Goal: Task Accomplishment & Management: Complete application form

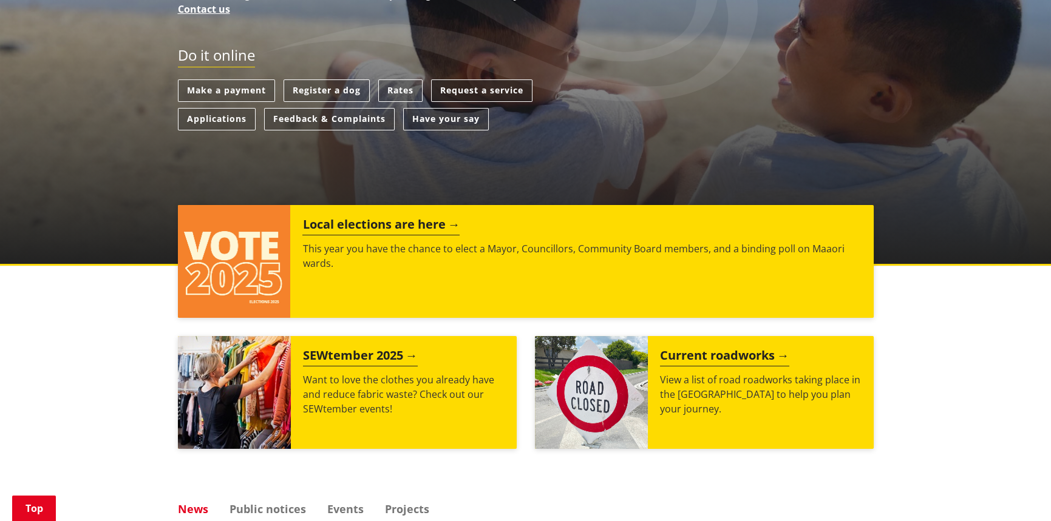
scroll to position [121, 0]
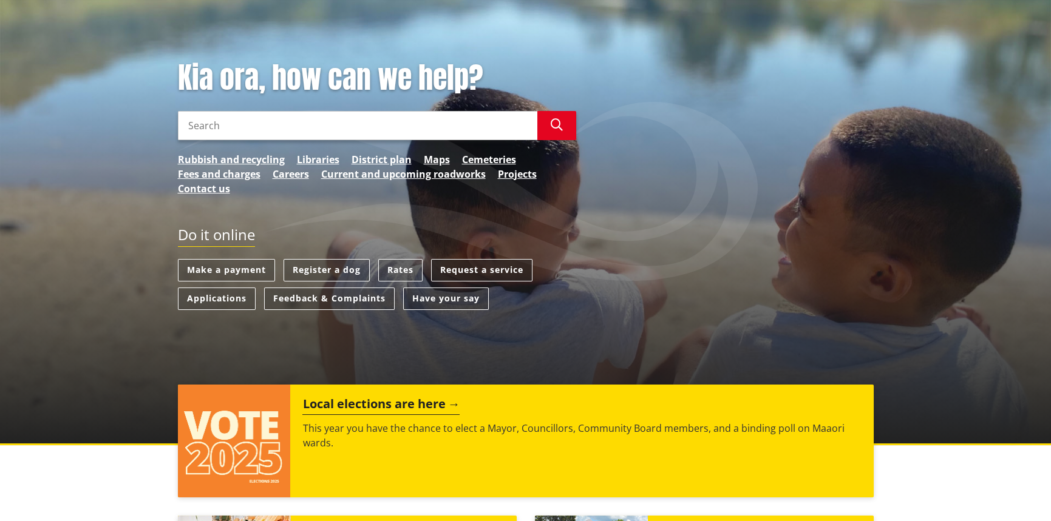
click at [468, 270] on link "Request a service" at bounding box center [481, 270] width 101 height 22
click at [230, 272] on link "Make a payment" at bounding box center [226, 270] width 97 height 22
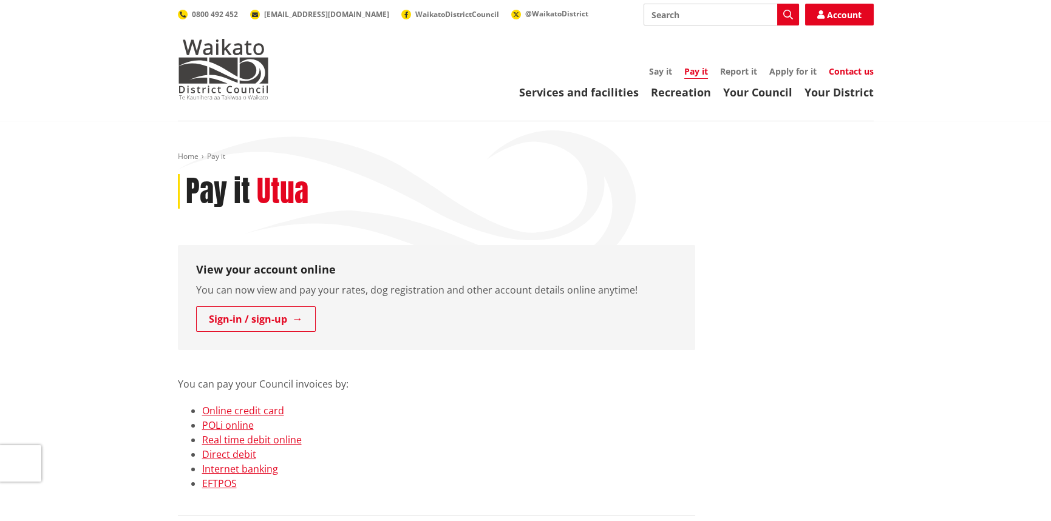
click at [841, 69] on link "Contact us" at bounding box center [851, 72] width 45 height 12
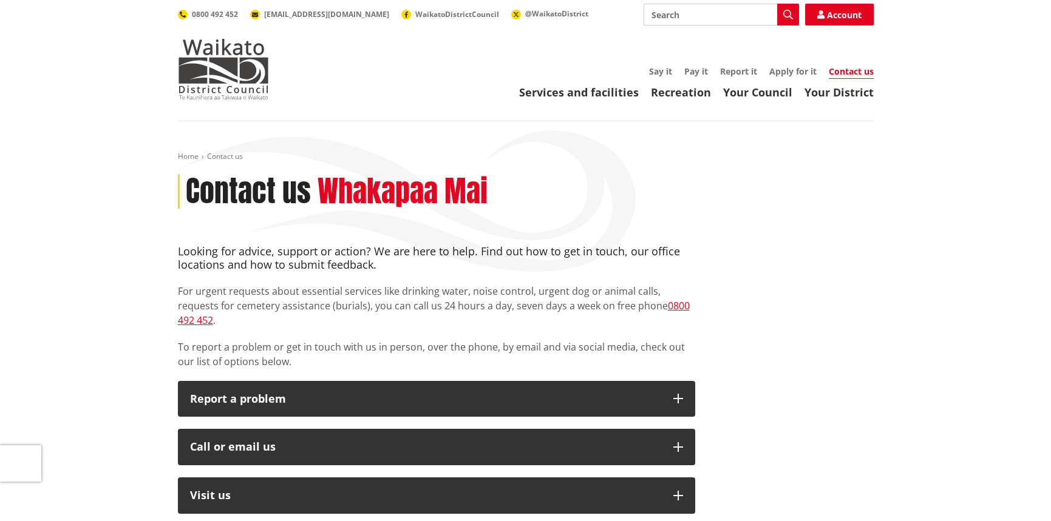
click at [668, 20] on input "Search" at bounding box center [720, 15] width 155 height 22
type input "payment plan"
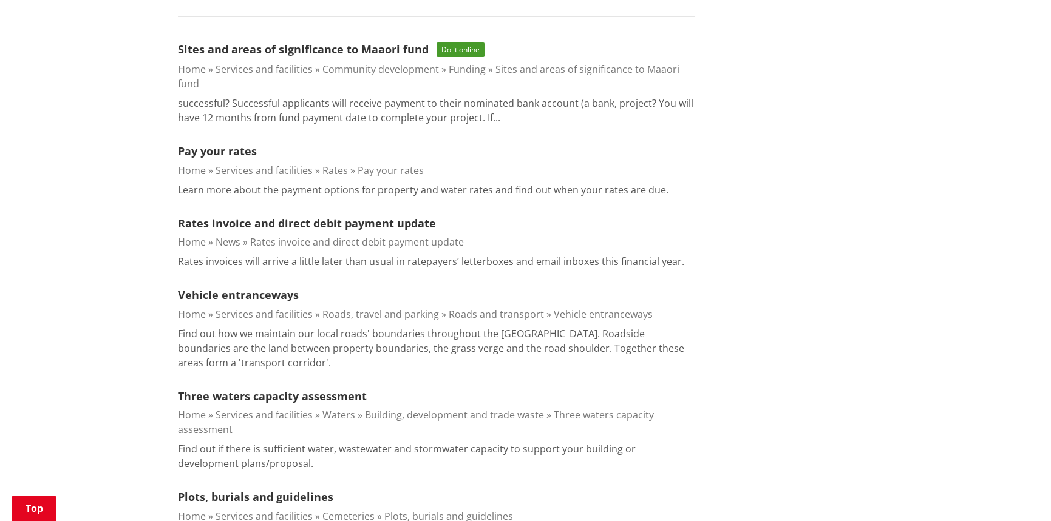
scroll to position [364, 0]
click at [209, 149] on link "Pay your rates" at bounding box center [217, 149] width 79 height 15
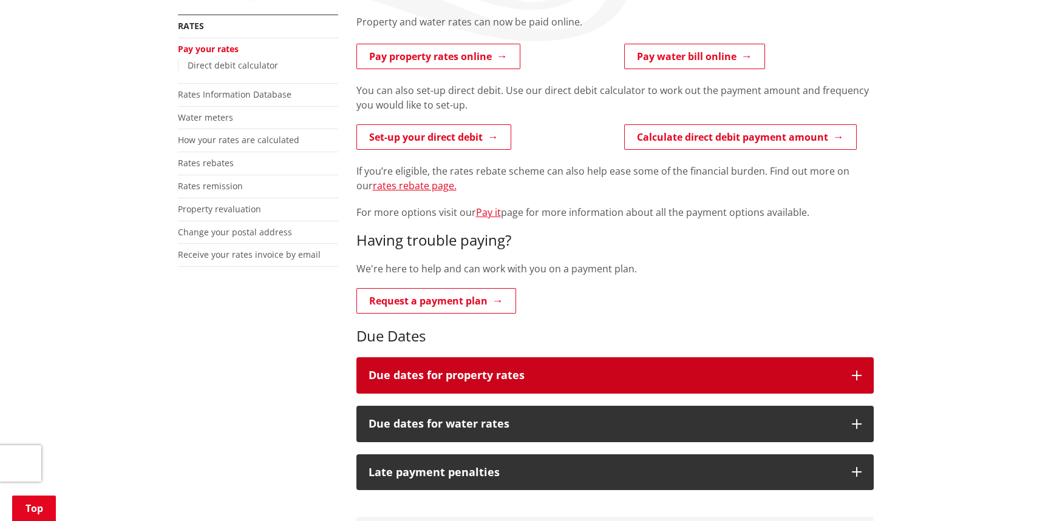
scroll to position [303, 0]
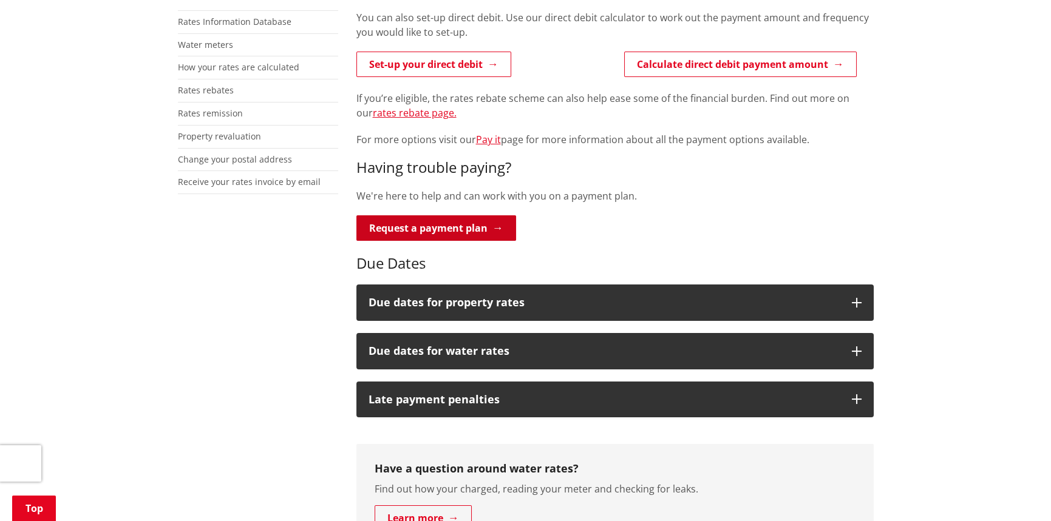
click at [437, 230] on link "Request a payment plan" at bounding box center [436, 227] width 160 height 25
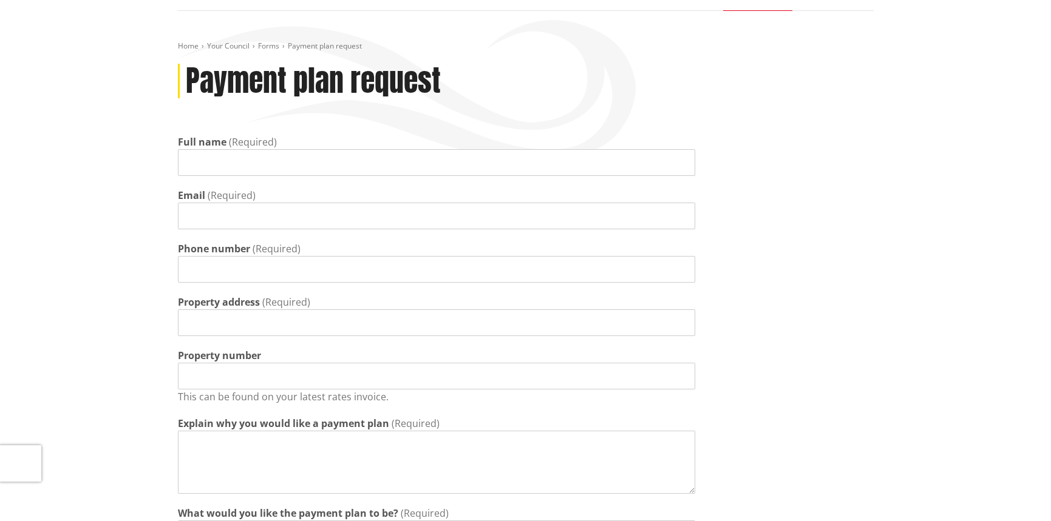
scroll to position [121, 0]
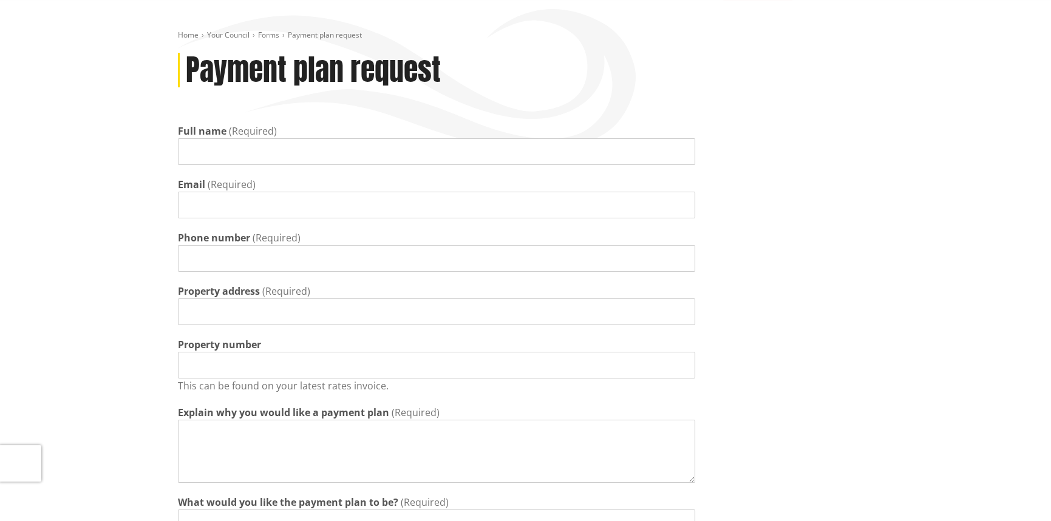
click at [231, 155] on input "Full name" at bounding box center [436, 151] width 517 height 27
click at [224, 154] on input "Jocelyn Oades" at bounding box center [436, 151] width 517 height 27
type input "Jocelyn Mary Oades"
click at [222, 209] on input "Email" at bounding box center [436, 205] width 517 height 27
type input "connect@jocelynoades.com"
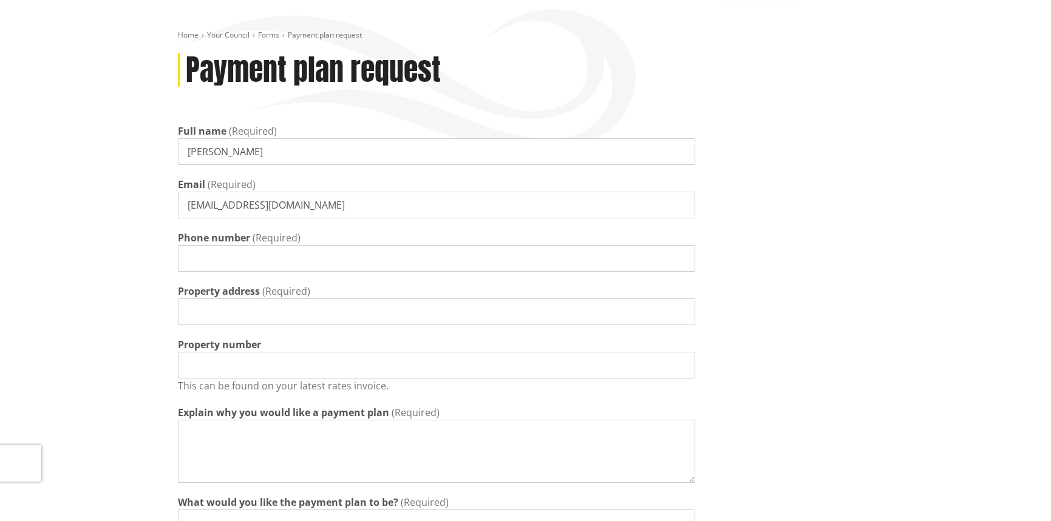
click at [239, 276] on div "Full name (Required) Jocelyn Mary Oades Email (Required) connect@jocelynoades.c…" at bounding box center [436, 375] width 517 height 503
click at [237, 268] on input "Phone number" at bounding box center [436, 258] width 517 height 27
type input "0212753787"
click at [222, 308] on input "Property address" at bounding box center [436, 312] width 517 height 27
click at [189, 367] on input "Property number" at bounding box center [436, 365] width 517 height 27
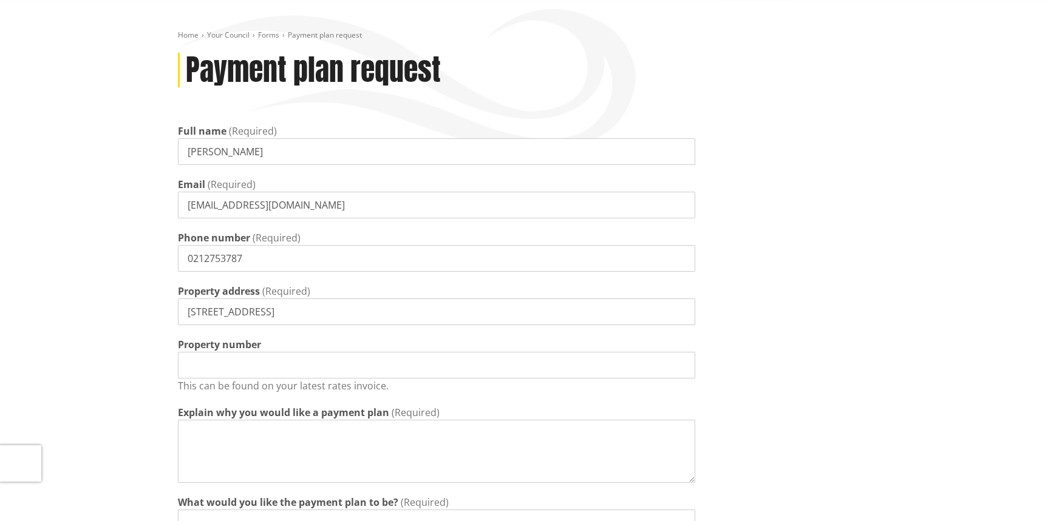
click at [294, 311] on input "42b Huarau Way Otaua Auckland" at bounding box center [436, 312] width 517 height 27
type input "42b Huarau Way Otaua Waiuku Auckland"
click at [231, 356] on input "Property number" at bounding box center [436, 365] width 517 height 27
drag, startPoint x: 222, startPoint y: 365, endPoint x: 153, endPoint y: 358, distance: 68.9
click at [153, 358] on div "Home Your Council Forms Payment plan request Payment plan request Full name (Re…" at bounding box center [525, 350] width 1051 height 700
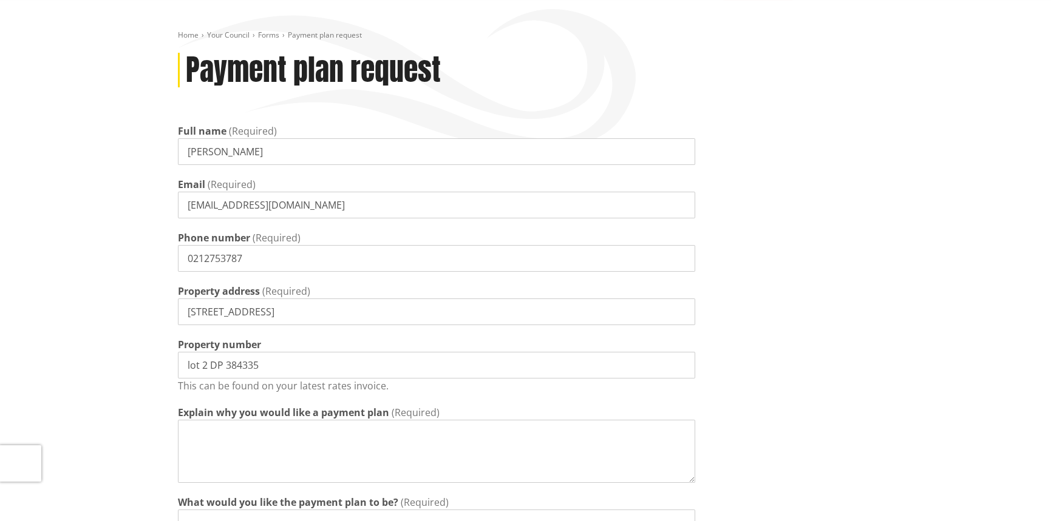
drag, startPoint x: 274, startPoint y: 368, endPoint x: 151, endPoint y: 366, distance: 123.2
click at [151, 366] on div "Home Your Council Forms Payment plan request Payment plan request Full name (Re…" at bounding box center [525, 350] width 1051 height 700
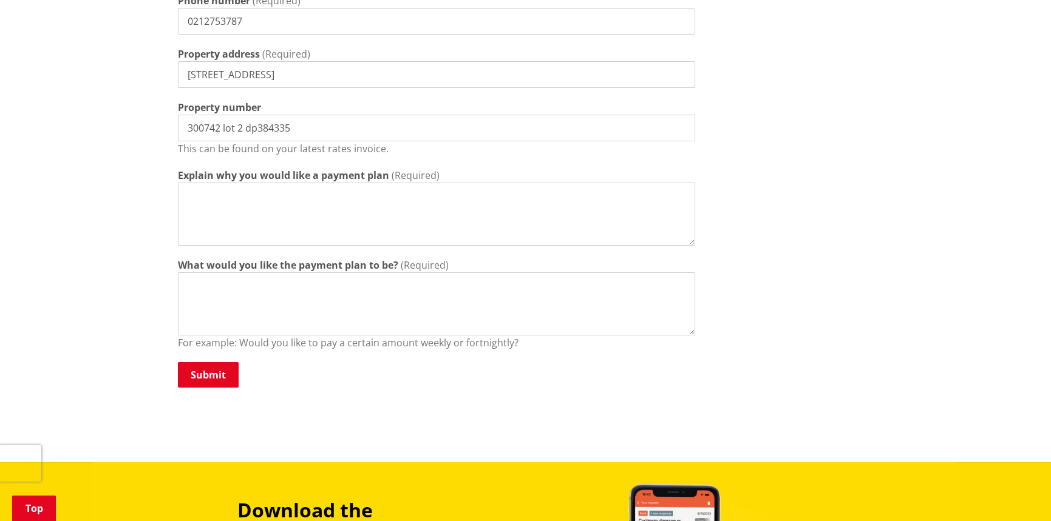
scroll to position [364, 0]
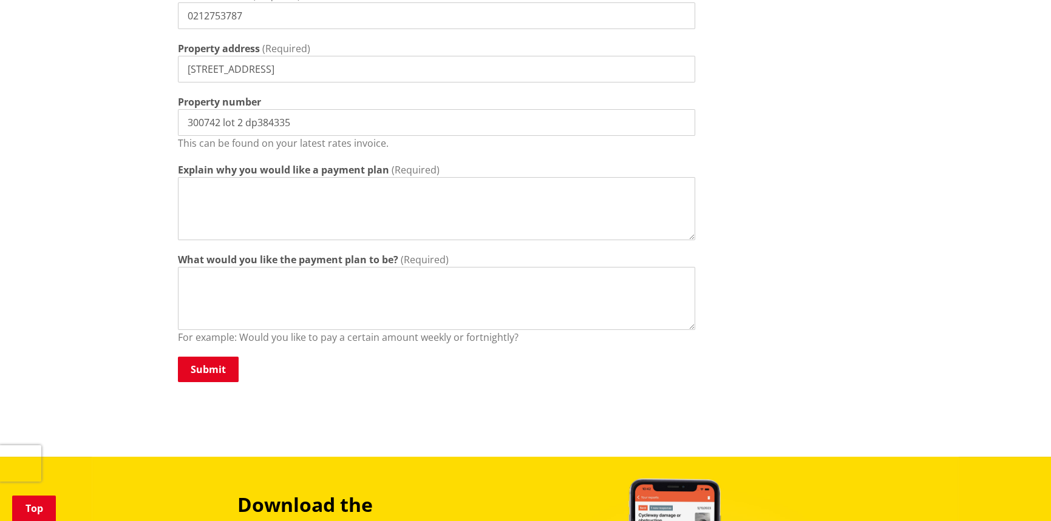
type input "300742 lot 2 dp384335"
click at [213, 190] on textarea "Explain why you would like a payment plan" at bounding box center [436, 208] width 517 height 63
drag, startPoint x: 265, startPoint y: 192, endPoint x: 269, endPoint y: 185, distance: 7.9
click at [265, 192] on textarea "I had an accident and have got behind in my rates" at bounding box center [436, 208] width 517 height 63
click at [316, 194] on textarea "I had an accident and have got behind in my rates" at bounding box center [436, 208] width 517 height 63
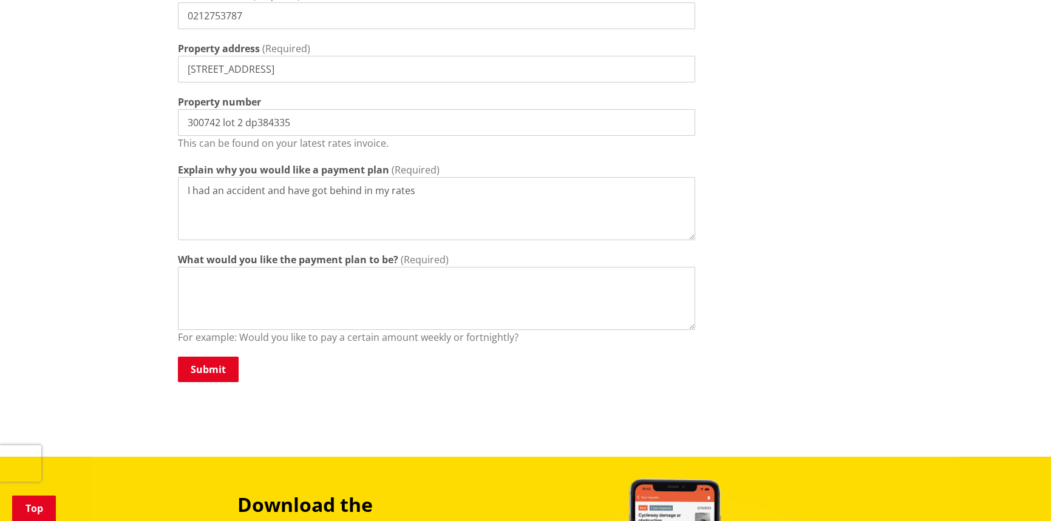
click at [318, 195] on textarea "I had an accident and have got behind in my rates" at bounding box center [436, 208] width 517 height 63
drag, startPoint x: 317, startPoint y: 195, endPoint x: 376, endPoint y: 190, distance: 59.1
click at [376, 190] on textarea "I had an accident and have got behind in my rates" at bounding box center [436, 208] width 517 height 63
click at [402, 192] on textarea "I had an accident and have got behind in my rates" at bounding box center [436, 208] width 517 height 63
click at [418, 194] on textarea "I had an accident and have got behind in my rates" at bounding box center [436, 208] width 517 height 63
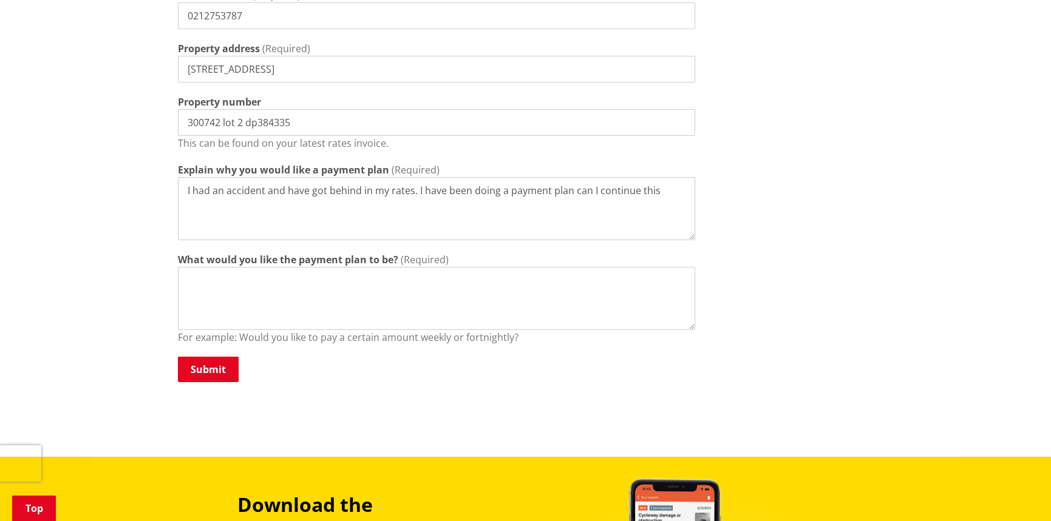
type textarea "I had an accident and have got behind in my rates. I have been doing a payment …"
click at [219, 276] on textarea "What would you like the payment plan to be?" at bounding box center [436, 298] width 517 height 63
type textarea "$150 per week"
click at [212, 369] on button "Submit" at bounding box center [208, 369] width 61 height 25
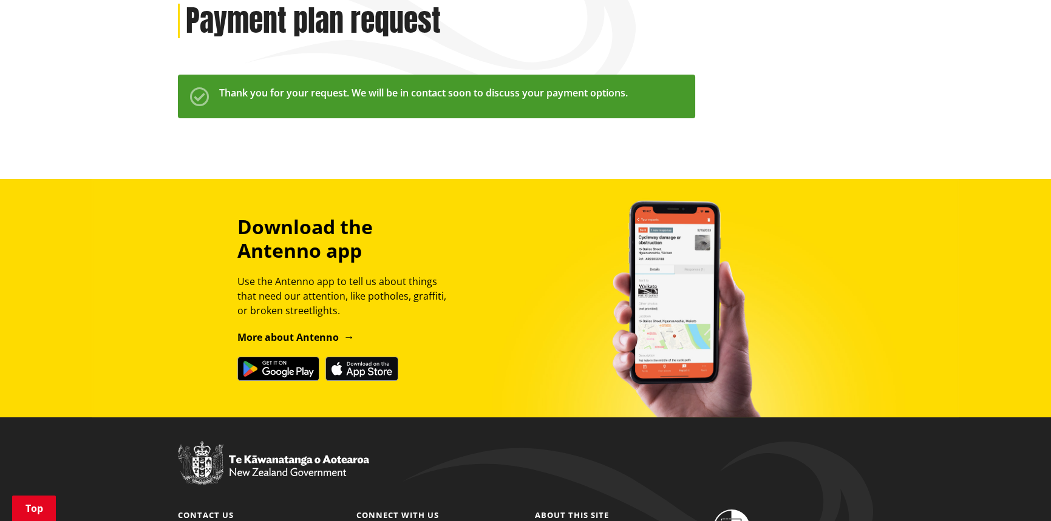
scroll to position [182, 0]
